Goal: Information Seeking & Learning: Learn about a topic

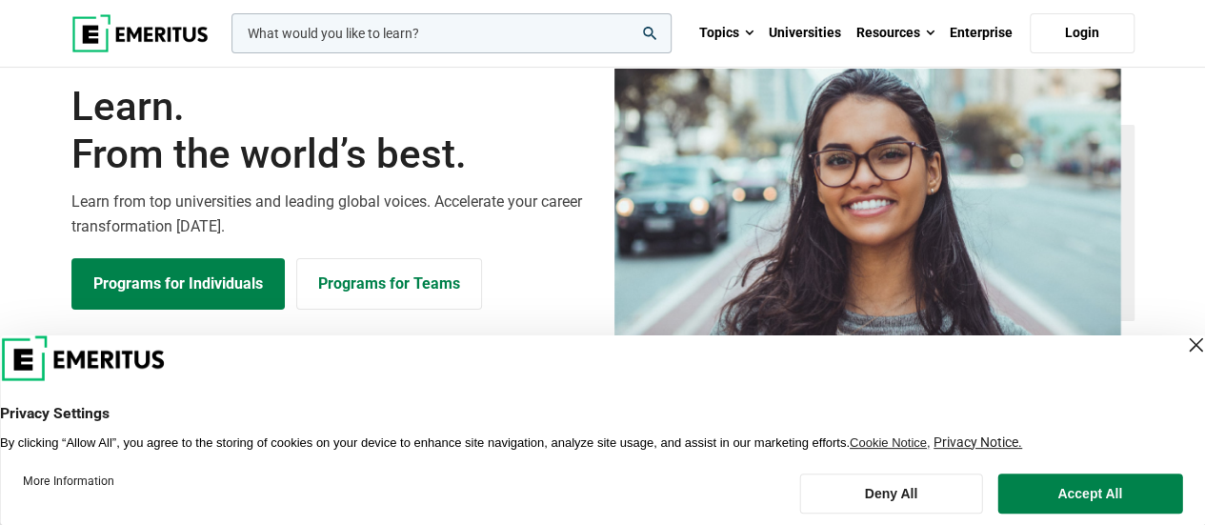
scroll to position [95, 0]
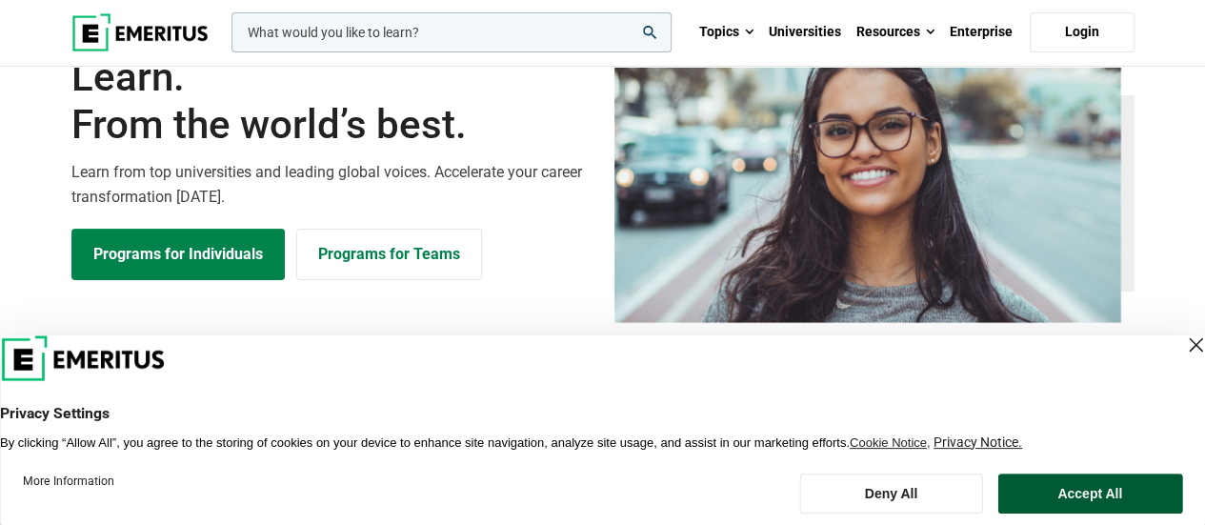
click at [1086, 490] on button "Accept All" at bounding box center [1089, 493] width 185 height 40
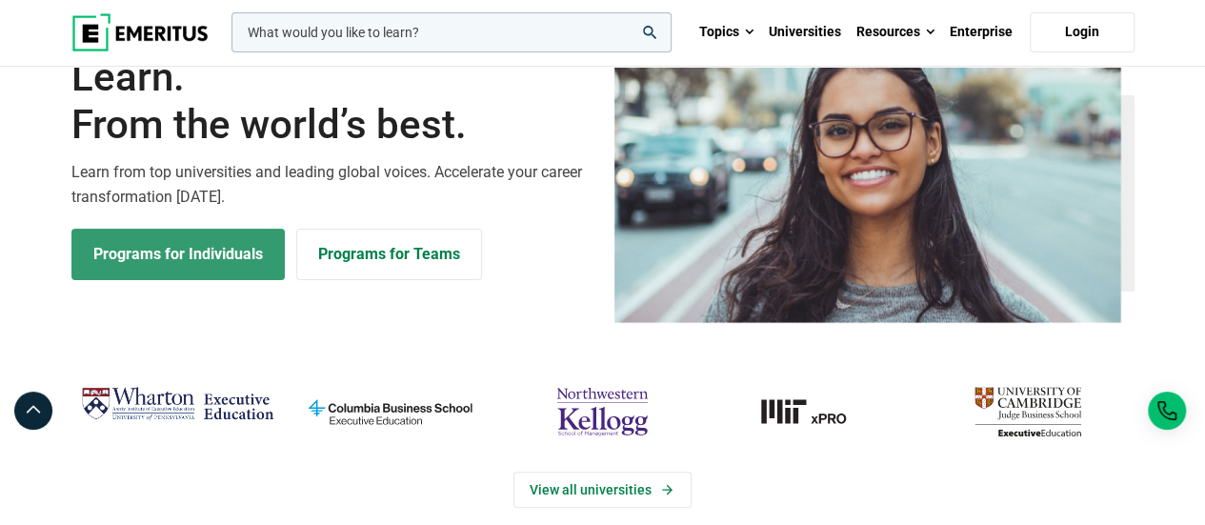
click at [126, 242] on link "Programs for Individuals" at bounding box center [177, 254] width 213 height 51
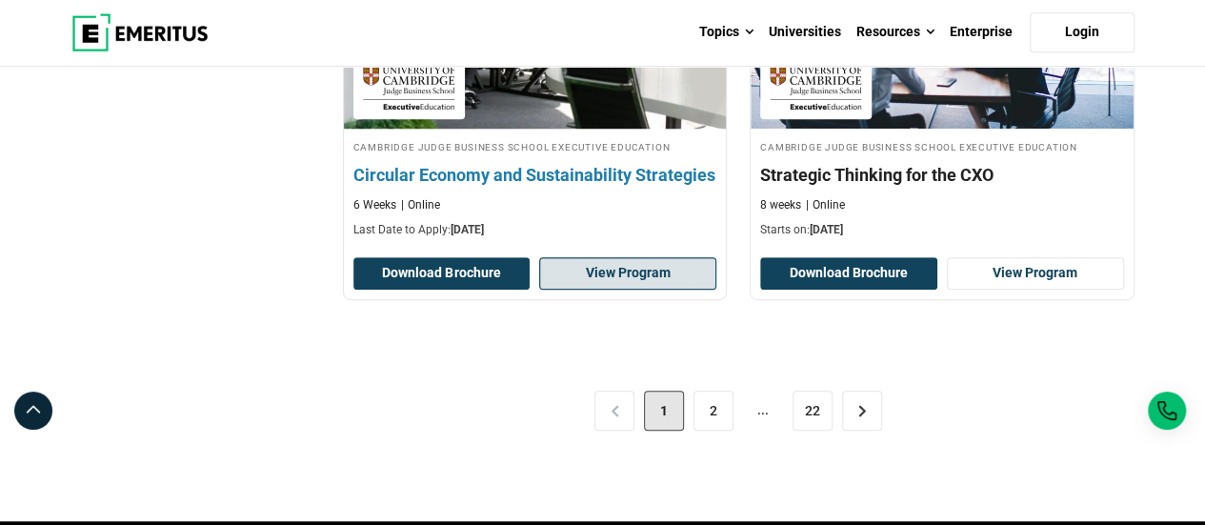
scroll to position [4095, 0]
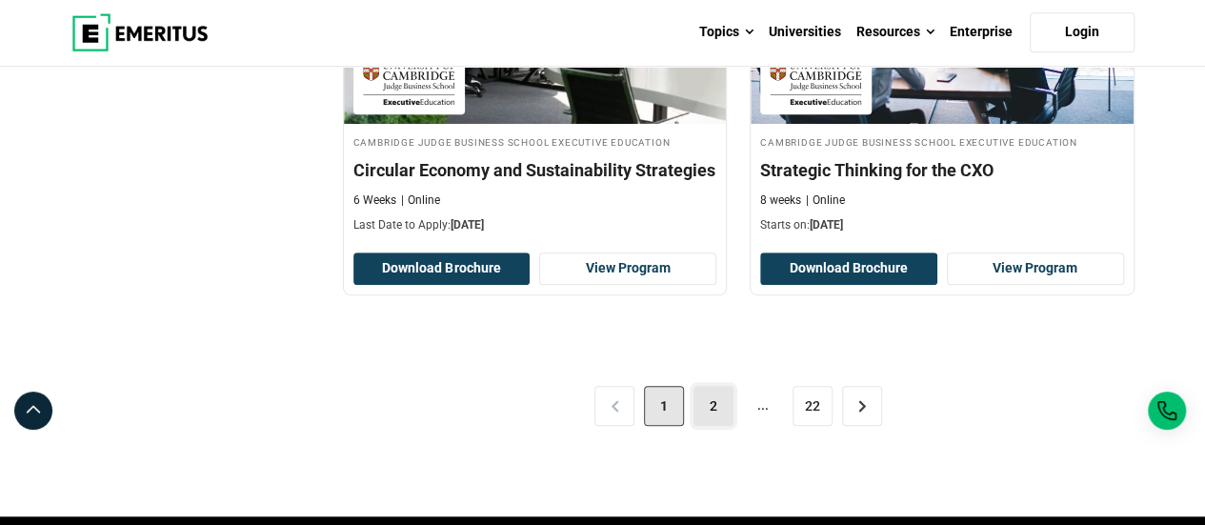
click at [718, 394] on link "2" at bounding box center [713, 406] width 40 height 40
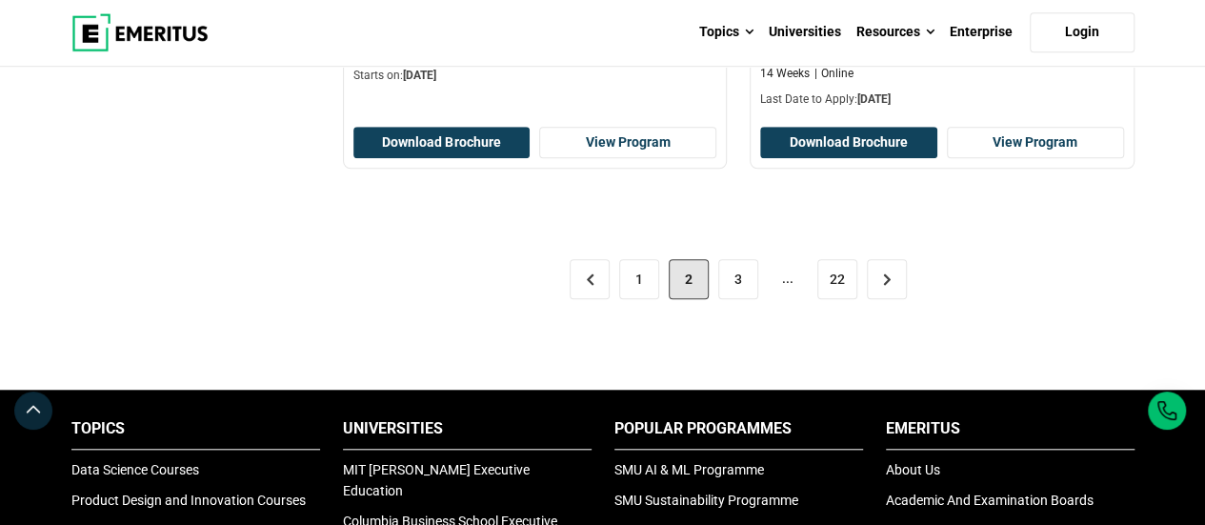
scroll to position [4285, 0]
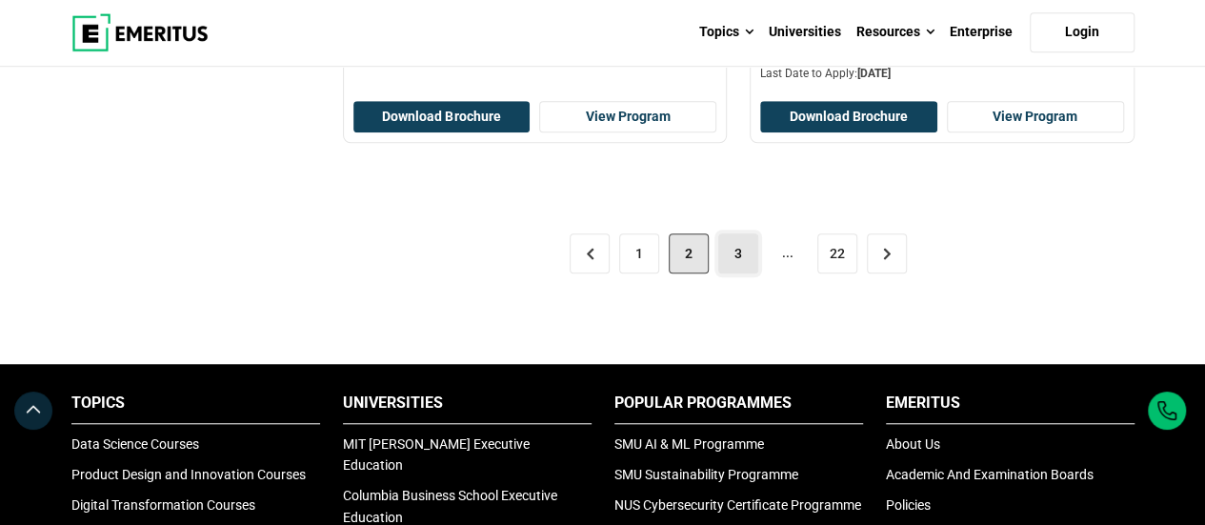
click at [738, 238] on link "3" at bounding box center [738, 253] width 40 height 40
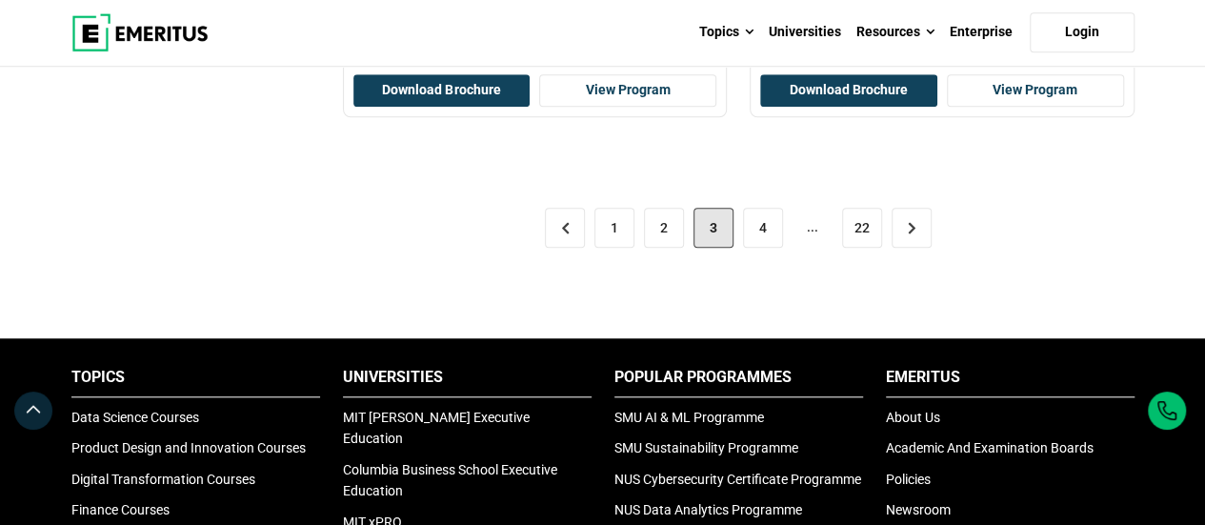
scroll to position [4380, 0]
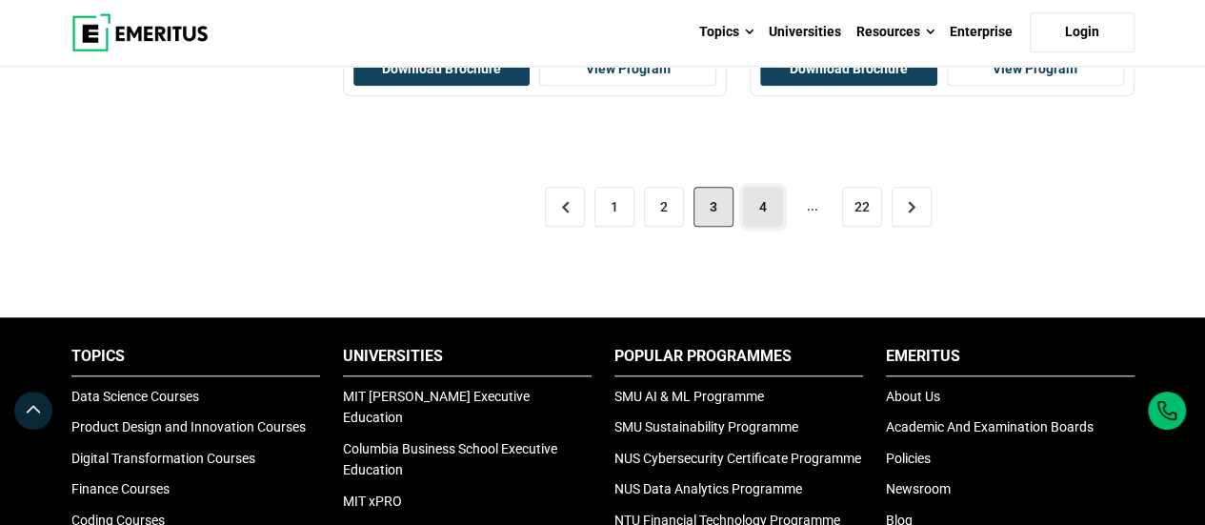
click at [764, 188] on link "4" at bounding box center [763, 207] width 40 height 40
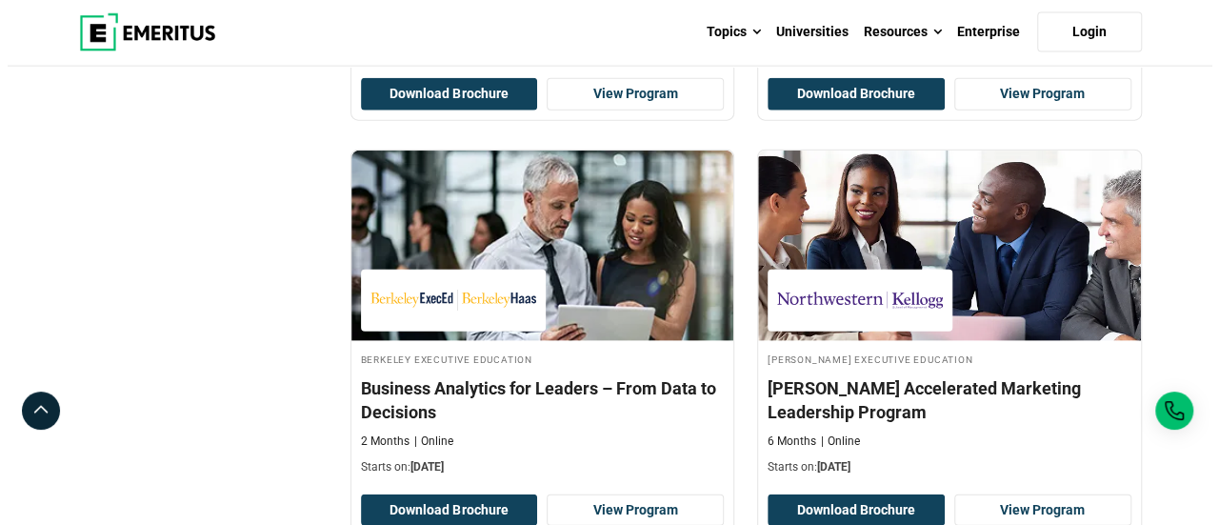
scroll to position [2190, 0]
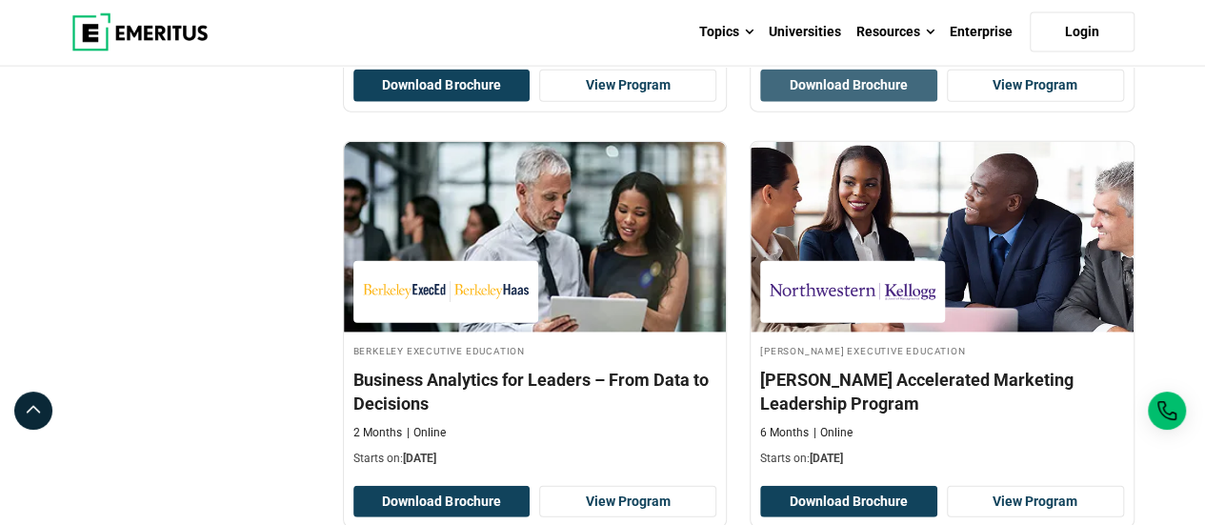
click at [827, 77] on button "Download Brochure" at bounding box center [848, 86] width 177 height 32
